Goal: Find specific page/section: Find specific page/section

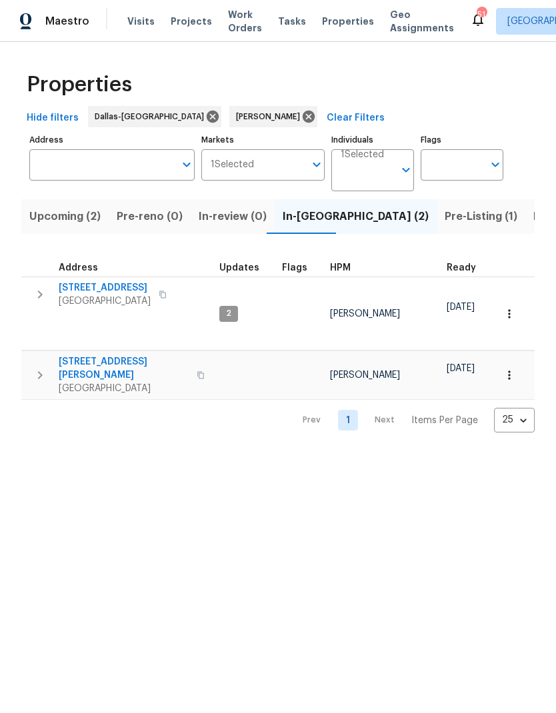
click at [120, 290] on span "[STREET_ADDRESS]" at bounding box center [105, 287] width 92 height 13
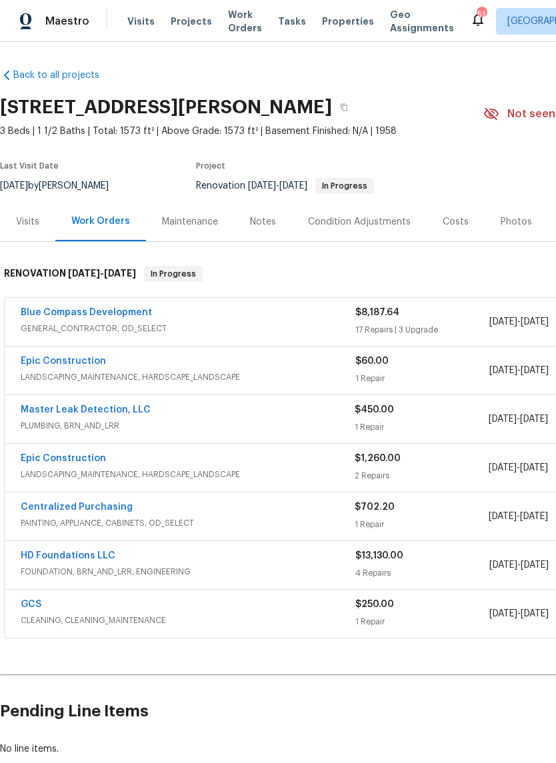
click at [101, 414] on link "Master Leak Detection, LLC" at bounding box center [86, 409] width 130 height 9
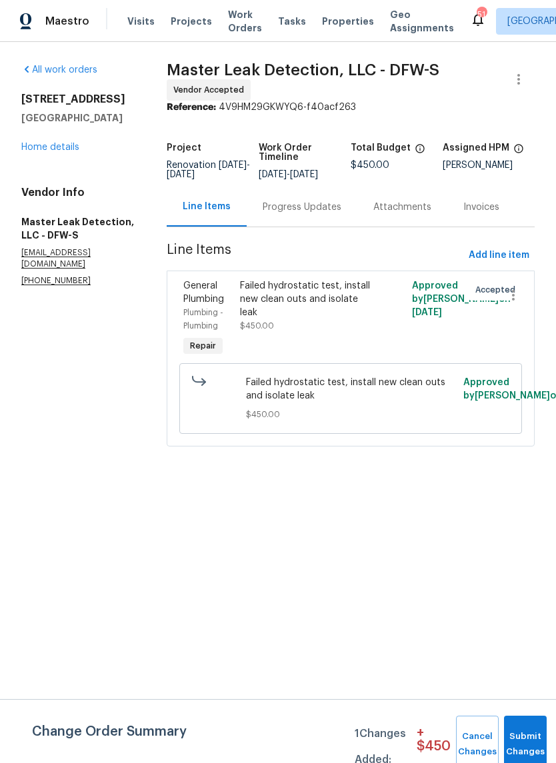
click at [309, 214] on div "Progress Updates" at bounding box center [302, 207] width 79 height 13
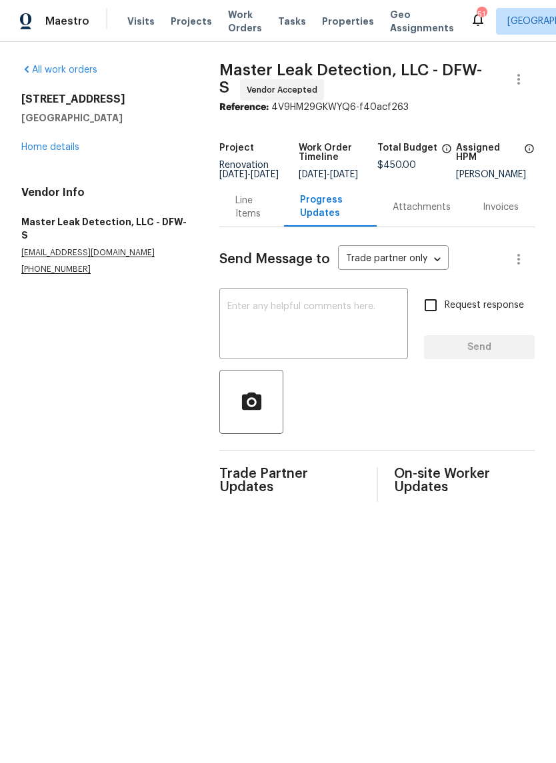
click at [52, 146] on link "Home details" at bounding box center [50, 147] width 58 height 9
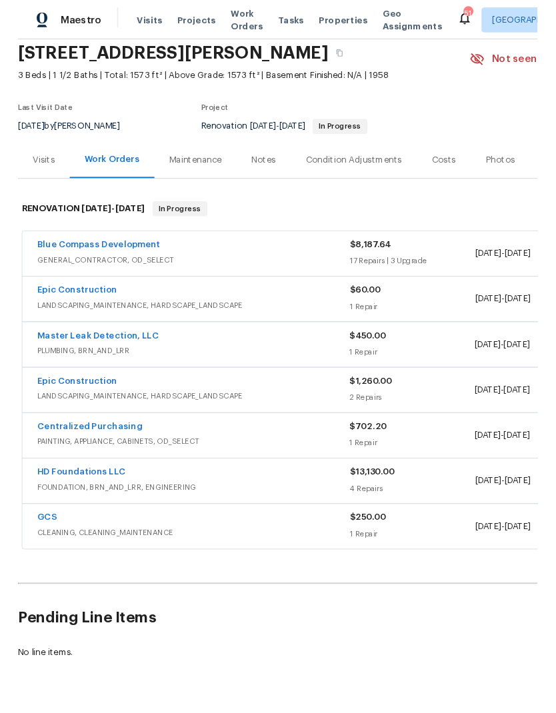
scroll to position [50, 0]
